Goal: Submit feedback/report problem: Submit feedback/report problem

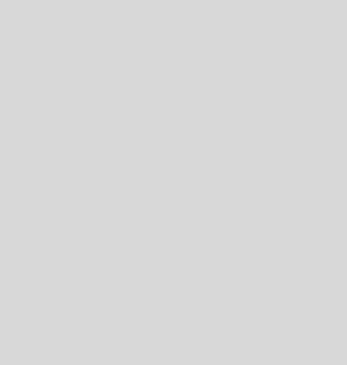
select select "es"
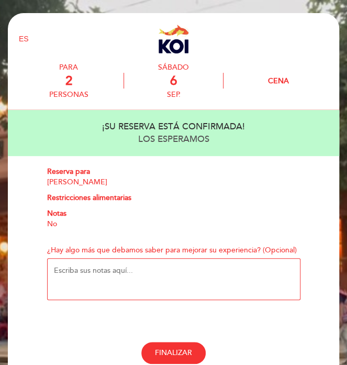
click at [152, 272] on textarea "¿Hay algo más que debamos saber para mejorar su experiencia? (Opcional)" at bounding box center [173, 279] width 253 height 42
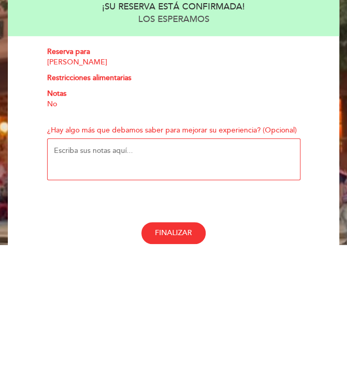
scroll to position [3, 0]
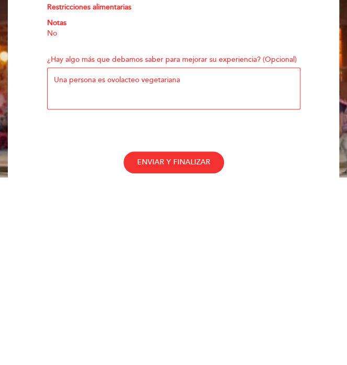
type textarea "Una persona es ovolacteo vegetariana"
click at [186, 355] on button "ENVIAR Y FINALIZAR" at bounding box center [173, 350] width 100 height 22
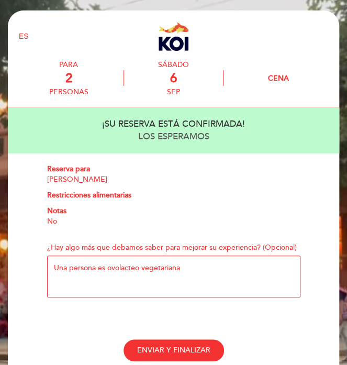
click at [187, 354] on span "ENVIAR Y FINALIZAR" at bounding box center [173, 349] width 73 height 9
click at [172, 349] on span "ENVIAR Y FINALIZAR" at bounding box center [173, 349] width 73 height 9
click at [168, 348] on span "ENVIAR Y FINALIZAR" at bounding box center [173, 349] width 73 height 9
click at [166, 348] on span "ENVIAR Y FINALIZAR" at bounding box center [173, 349] width 73 height 9
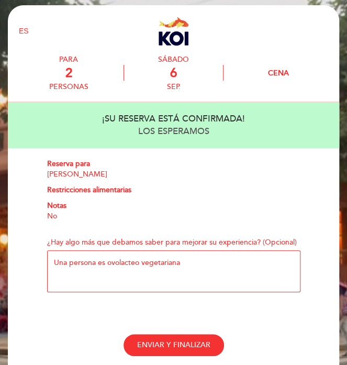
scroll to position [18, 0]
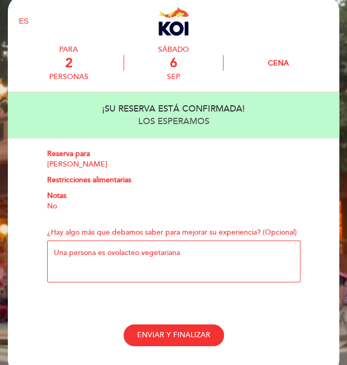
click at [200, 333] on span "ENVIAR Y FINALIZAR" at bounding box center [173, 334] width 73 height 9
click at [195, 333] on span "ENVIAR Y FINALIZAR" at bounding box center [173, 334] width 73 height 9
click at [159, 335] on span "ENVIAR Y FINALIZAR" at bounding box center [173, 334] width 73 height 9
click at [145, 344] on button "ENVIAR Y FINALIZAR" at bounding box center [173, 335] width 100 height 22
click at [144, 341] on button "ENVIAR Y FINALIZAR" at bounding box center [173, 335] width 100 height 22
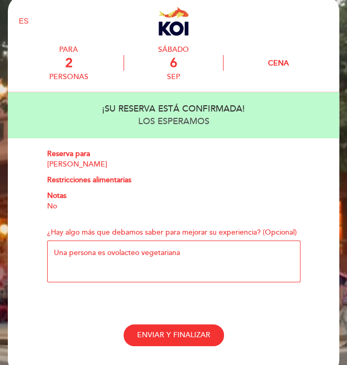
click at [184, 325] on button "ENVIAR Y FINALIZAR" at bounding box center [173, 335] width 100 height 22
click at [185, 332] on span "ENVIAR Y FINALIZAR" at bounding box center [173, 334] width 73 height 9
click at [162, 336] on span "ENVIAR Y FINALIZAR" at bounding box center [173, 334] width 73 height 9
click at [168, 335] on span "ENVIAR Y FINALIZAR" at bounding box center [173, 334] width 73 height 9
click at [199, 338] on span "ENVIAR Y FINALIZAR" at bounding box center [173, 334] width 73 height 9
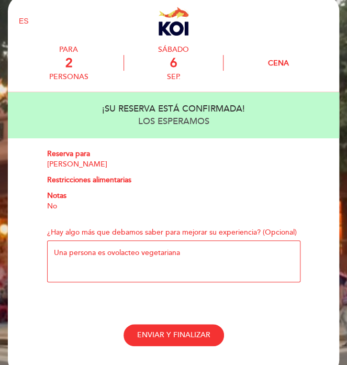
click at [199, 335] on span "ENVIAR Y FINALIZAR" at bounding box center [173, 334] width 73 height 9
